Goal: Transaction & Acquisition: Download file/media

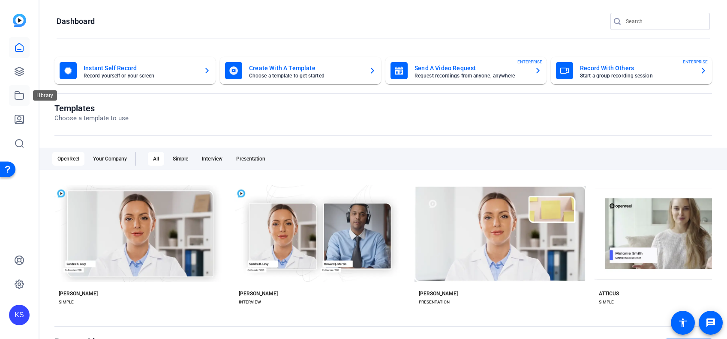
click at [17, 96] on icon at bounding box center [19, 95] width 10 height 10
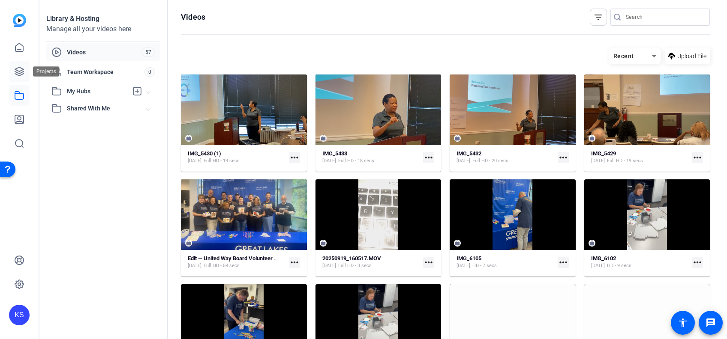
click at [20, 75] on icon at bounding box center [19, 71] width 9 height 9
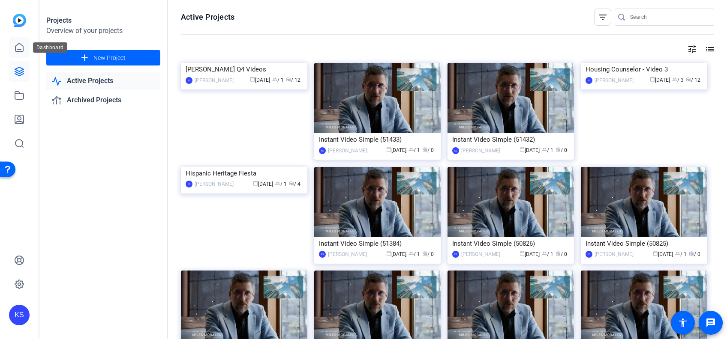
click at [18, 45] on icon at bounding box center [19, 47] width 10 height 10
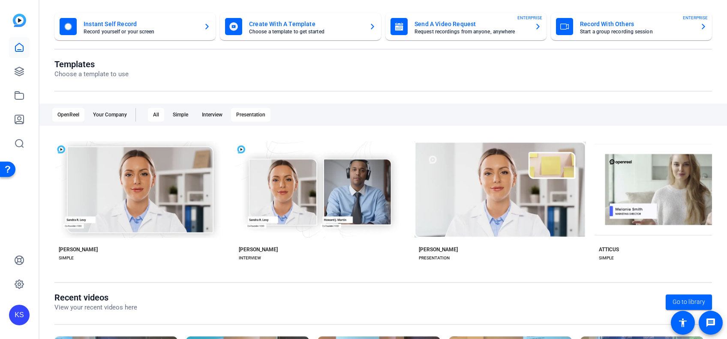
scroll to position [156, 0]
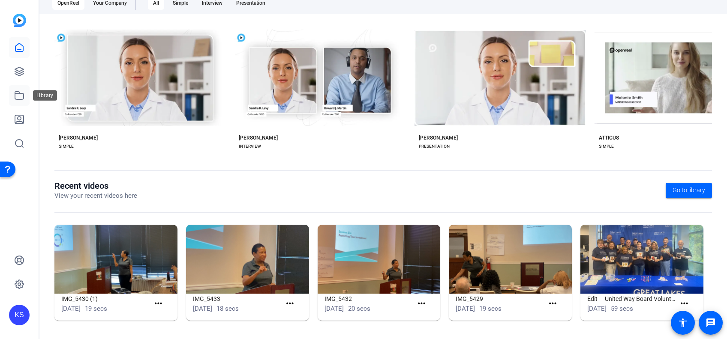
click at [18, 98] on icon at bounding box center [19, 95] width 10 height 10
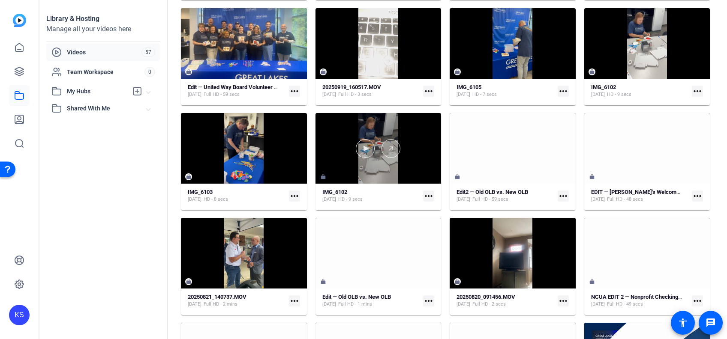
scroll to position [0, 0]
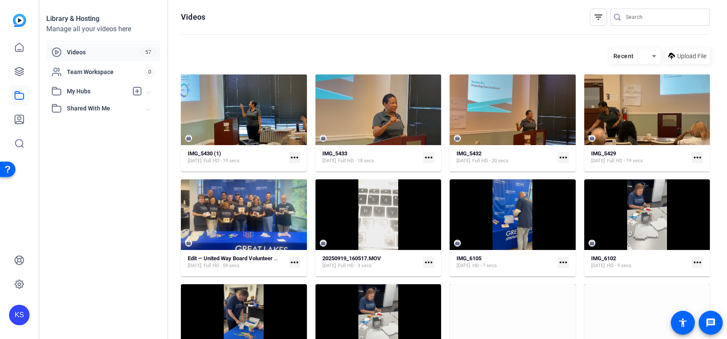
click at [90, 111] on span "Shared With Me" at bounding box center [107, 108] width 80 height 9
click at [17, 96] on icon at bounding box center [19, 95] width 10 height 10
click at [15, 72] on icon at bounding box center [19, 71] width 9 height 9
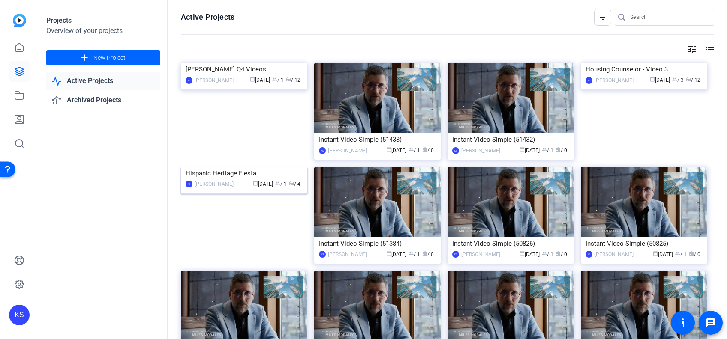
click at [263, 167] on img at bounding box center [244, 167] width 126 height 0
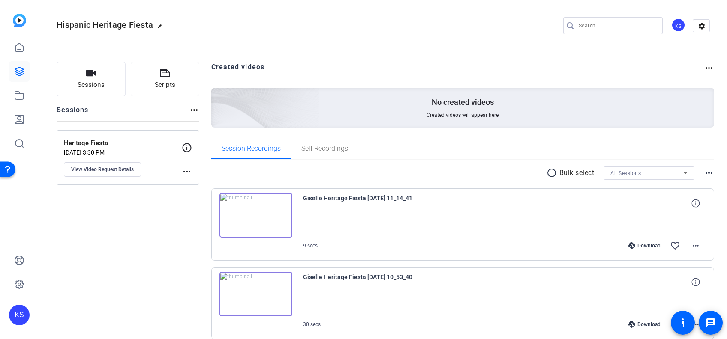
click at [253, 213] on img at bounding box center [255, 215] width 73 height 45
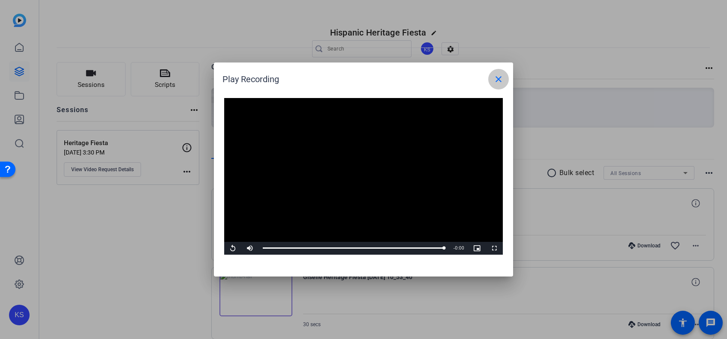
click at [495, 76] on mat-icon "close" at bounding box center [498, 79] width 10 height 10
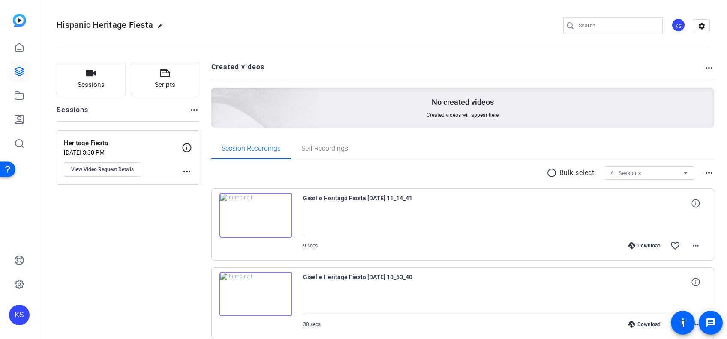
click at [253, 290] on img at bounding box center [255, 294] width 73 height 45
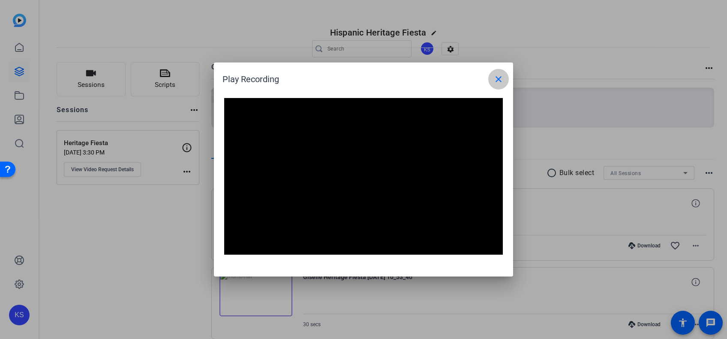
click at [501, 81] on mat-icon "close" at bounding box center [498, 79] width 10 height 10
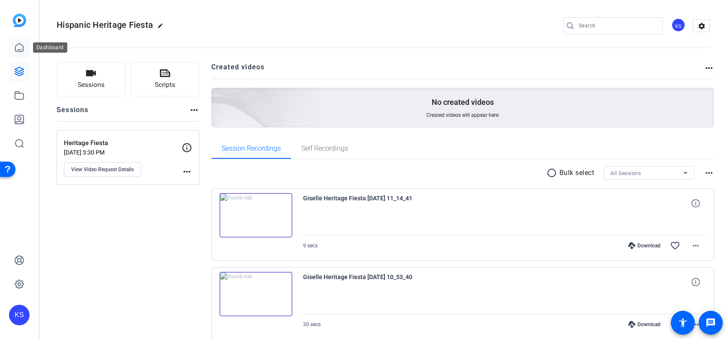
click at [17, 49] on icon at bounding box center [19, 47] width 10 height 10
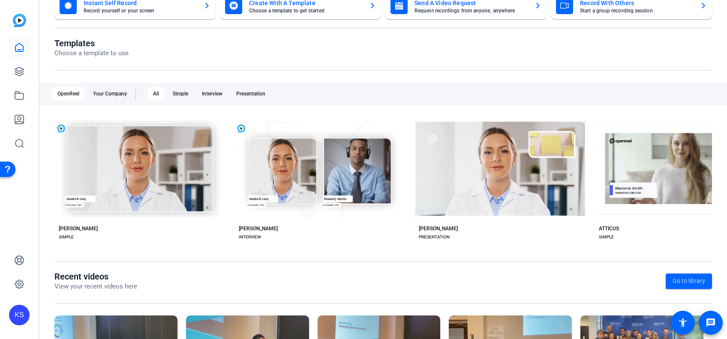
scroll to position [156, 0]
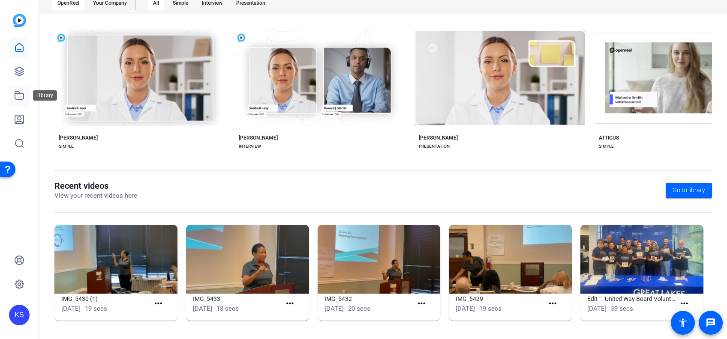
click at [21, 97] on icon at bounding box center [19, 95] width 10 height 10
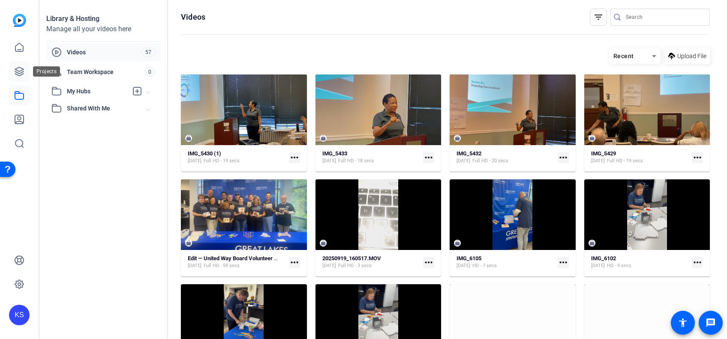
click at [21, 74] on icon at bounding box center [19, 71] width 10 height 10
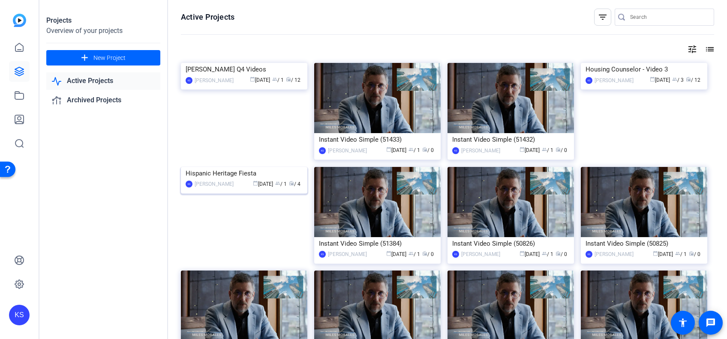
click at [245, 167] on img at bounding box center [244, 167] width 126 height 0
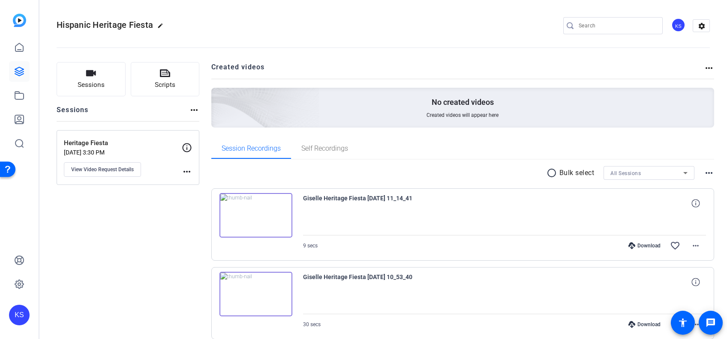
click at [256, 215] on img at bounding box center [255, 215] width 73 height 45
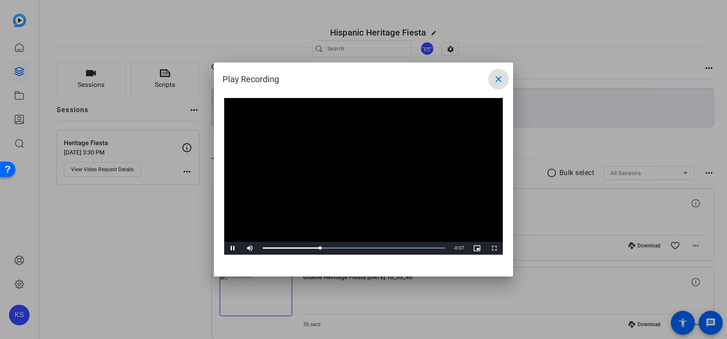
click at [498, 78] on mat-icon "close" at bounding box center [498, 79] width 10 height 10
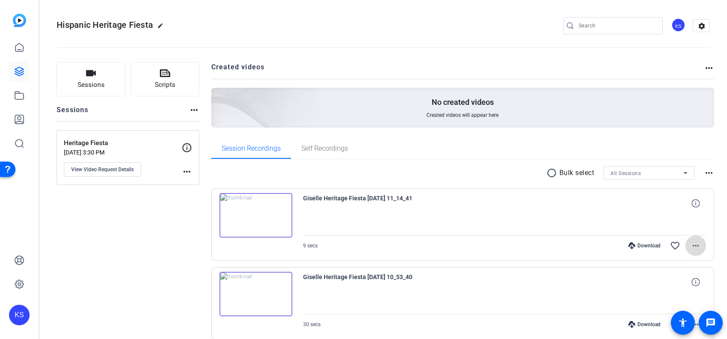
click at [690, 247] on mat-icon "more_horiz" at bounding box center [695, 246] width 10 height 10
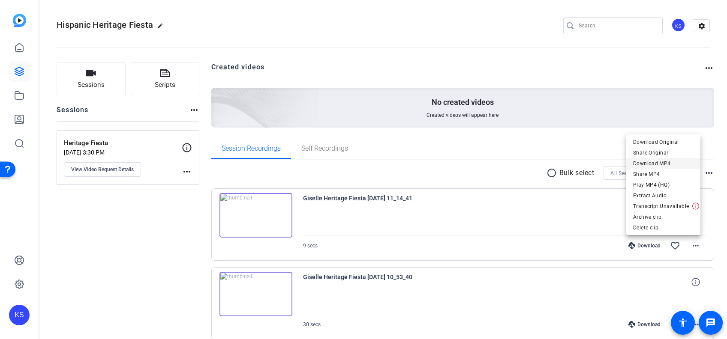
click at [662, 163] on span "Download MP4" at bounding box center [663, 164] width 60 height 10
